Goal: Transaction & Acquisition: Purchase product/service

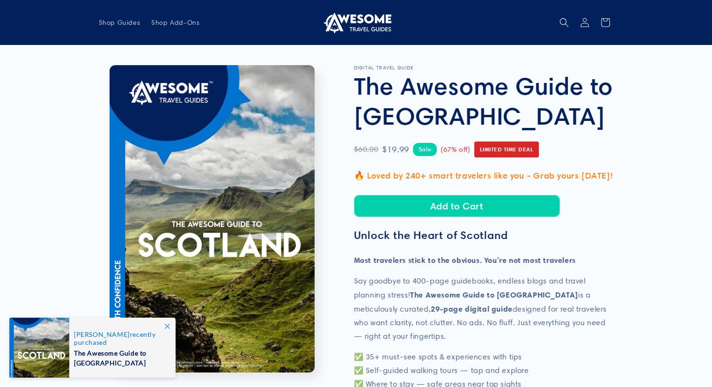
click at [167, 326] on icon at bounding box center [167, 325] width 5 height 5
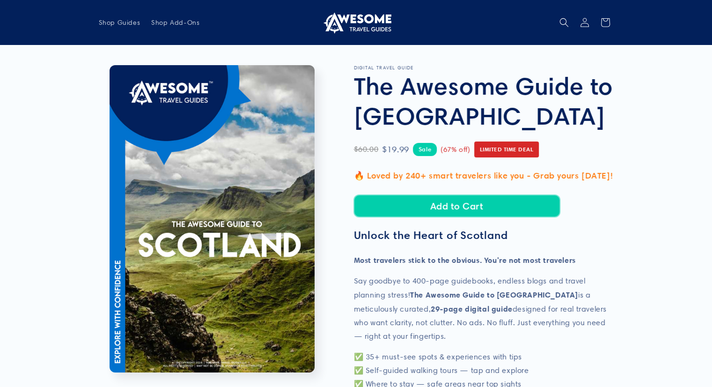
click at [460, 208] on button "Add to Cart" at bounding box center [457, 206] width 206 height 22
